Goal: Check status: Check status

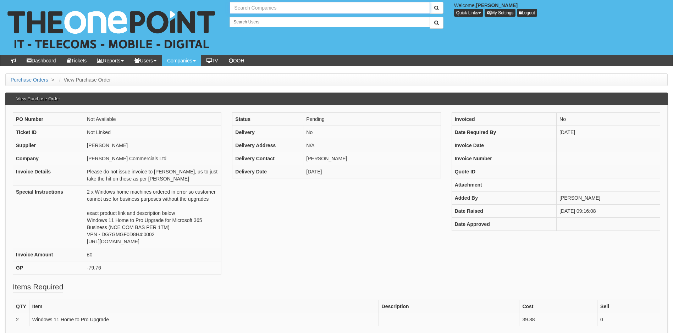
click at [295, 9] on input "text" at bounding box center [330, 8] width 200 height 12
click at [263, 21] on link "PRIMEPAK FOODS LIMITED" at bounding box center [329, 20] width 199 height 10
type input "PRIMEPAK FOODS LIMITED"
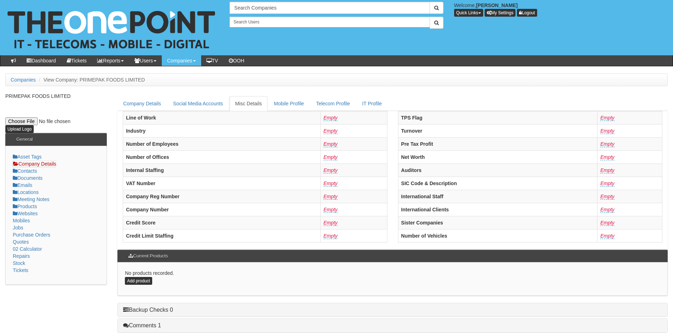
scroll to position [135, 0]
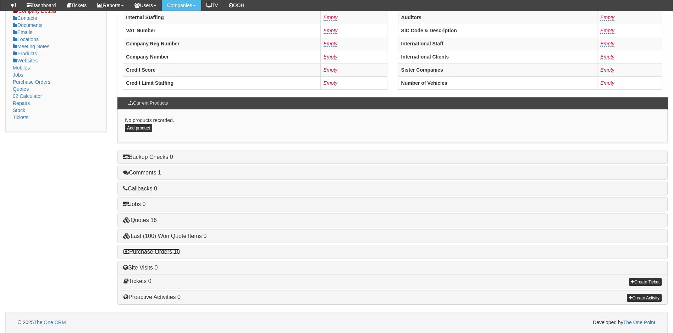
click at [164, 252] on link "Purchase Orders 10" at bounding box center [151, 252] width 57 height 6
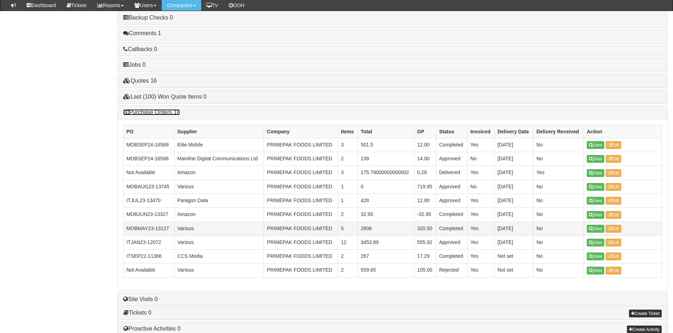
scroll to position [277, 0]
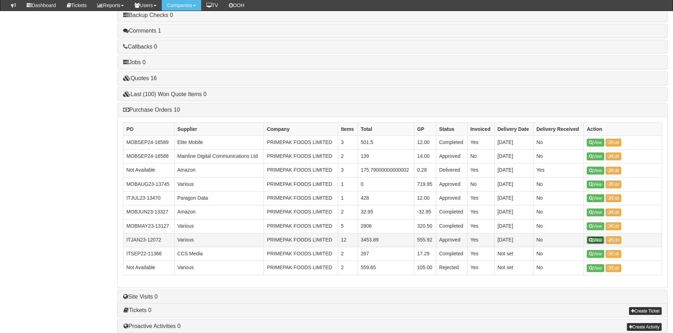
click at [594, 239] on link "View" at bounding box center [595, 240] width 17 height 8
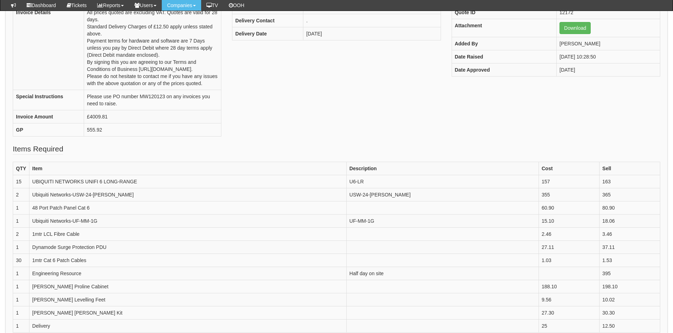
scroll to position [142, 0]
